Goal: Task Accomplishment & Management: Use online tool/utility

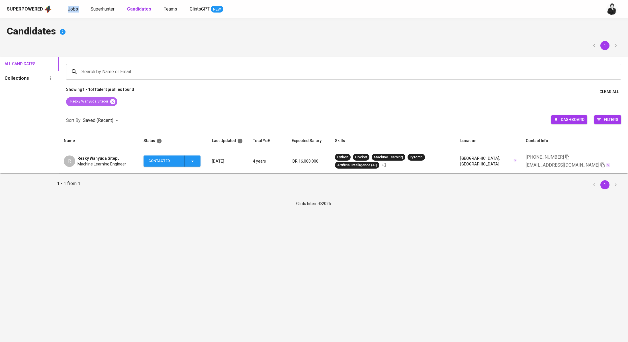
click at [114, 101] on icon at bounding box center [113, 102] width 6 height 6
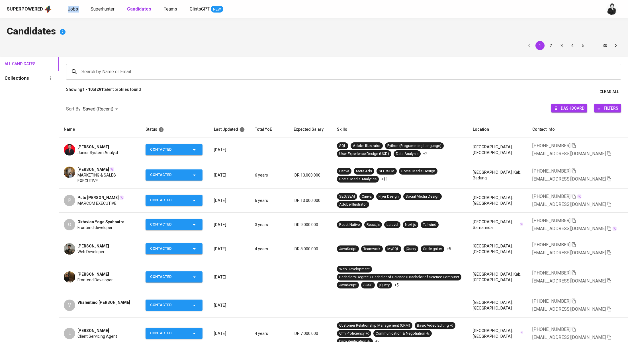
click at [68, 12] on link "Jobs" at bounding box center [73, 9] width 11 height 7
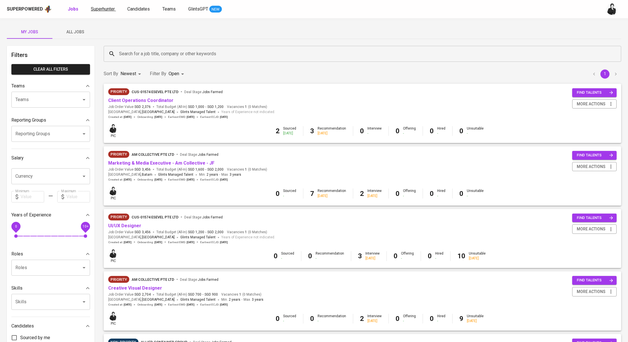
click at [101, 7] on span "Superhunter" at bounding box center [103, 8] width 24 height 5
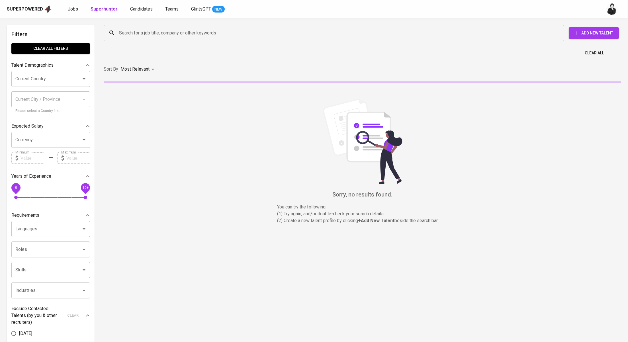
click at [171, 33] on input "Search for a job title, company or other keywords" at bounding box center [335, 33] width 435 height 11
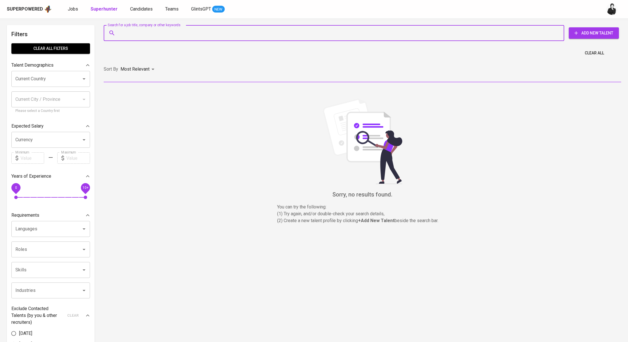
paste input "[EMAIL_ADDRESS][DOMAIN_NAME]"
type input "[EMAIL_ADDRESS][DOMAIN_NAME]"
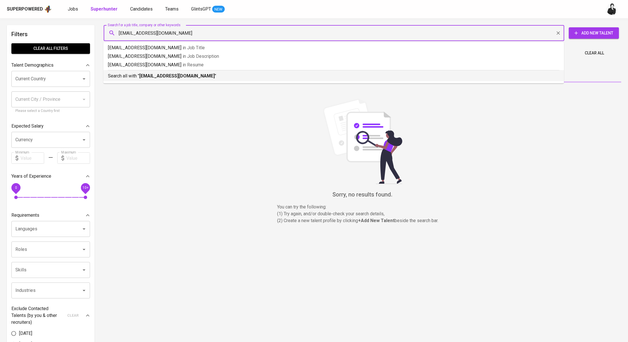
click at [172, 80] on li "Search all with " [EMAIL_ADDRESS][DOMAIN_NAME] "" at bounding box center [333, 75] width 460 height 11
click at [172, 78] on div "Sort By Most Relevant MOST_RELEVANT" at bounding box center [362, 69] width 524 height 17
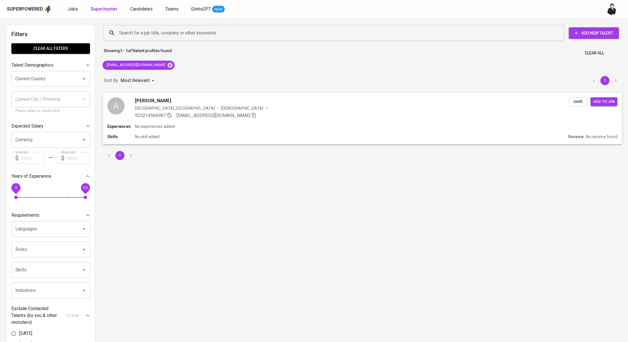
click at [173, 98] on div "[PERSON_NAME]" at bounding box center [352, 100] width 434 height 7
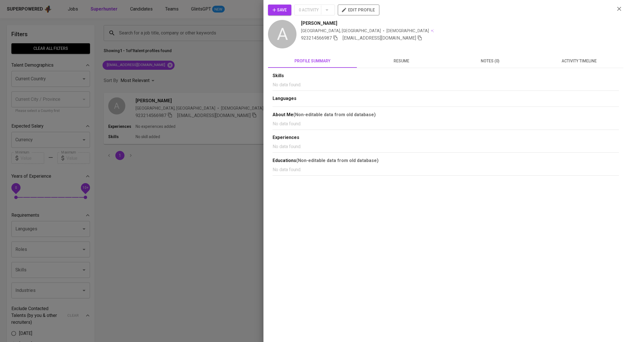
click at [551, 66] on button "activity timeline" at bounding box center [578, 61] width 89 height 14
